Goal: Navigation & Orientation: Find specific page/section

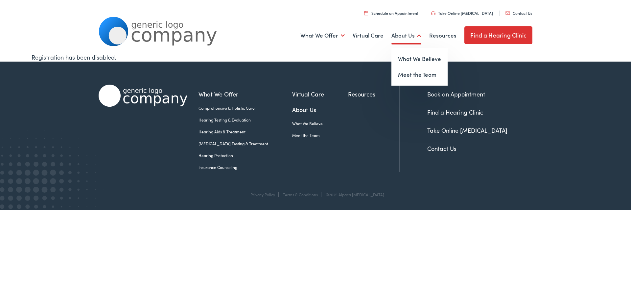
click at [400, 36] on link "About Us" at bounding box center [407, 35] width 30 height 24
click at [410, 74] on link "Meet the Team" at bounding box center [420, 75] width 56 height 16
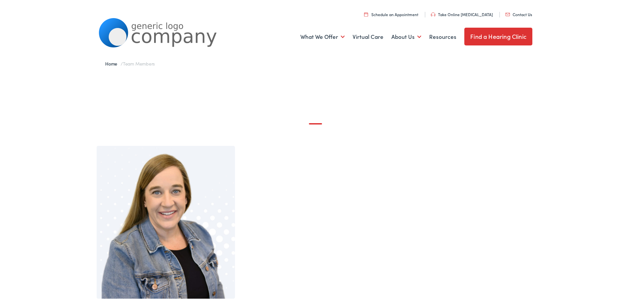
click at [503, 36] on link "Find a Hearing Clinic" at bounding box center [499, 35] width 68 height 18
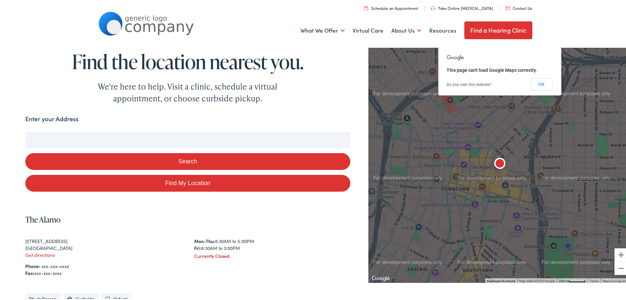
click at [248, 146] on input "Enter your Address" at bounding box center [187, 138] width 325 height 16
type input "1"
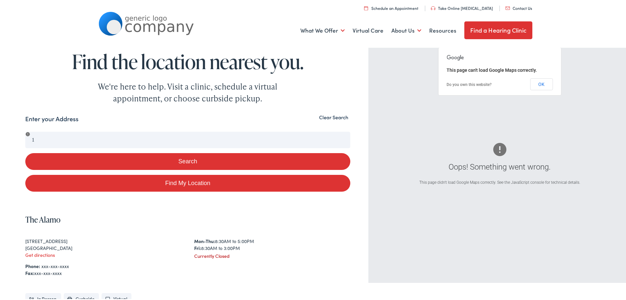
click at [107, 149] on div "1 Search" at bounding box center [187, 151] width 325 height 43
click at [339, 116] on button "Clear Search" at bounding box center [333, 116] width 33 height 6
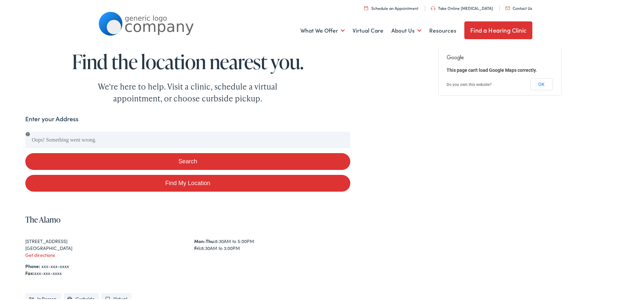
click at [474, 29] on link "Find a Hearing Clinic" at bounding box center [499, 29] width 68 height 18
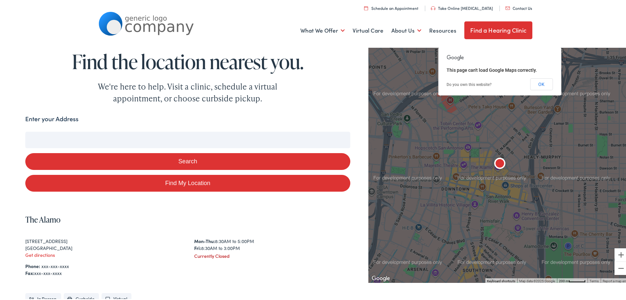
click at [184, 136] on input "Enter your Address" at bounding box center [187, 138] width 325 height 16
type input "1"
